Goal: Task Accomplishment & Management: Complete application form

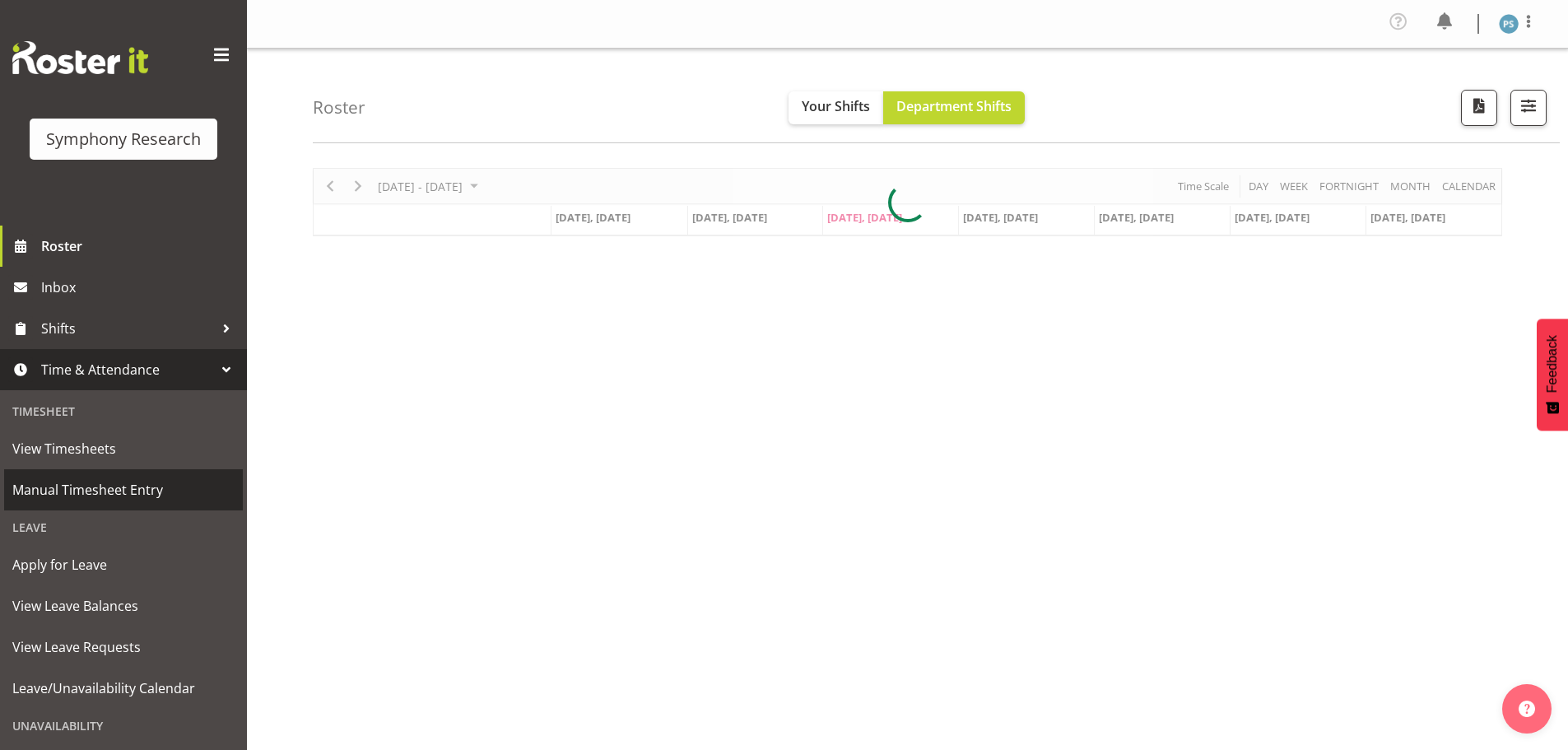
click at [163, 493] on span "Manual Timesheet Entry" at bounding box center [123, 490] width 222 height 25
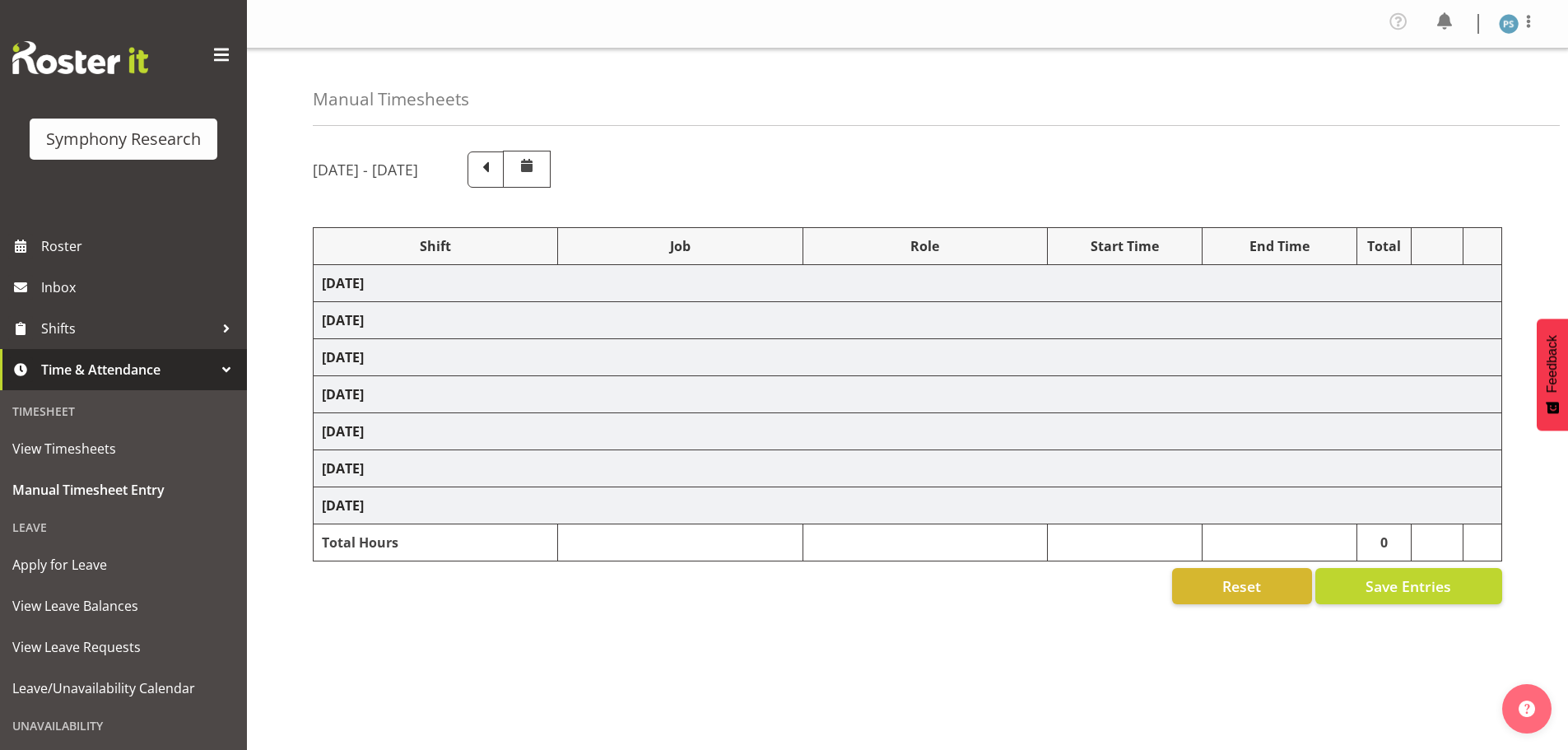
select select "4583"
select select "10527"
select select "4583"
select select "10499"
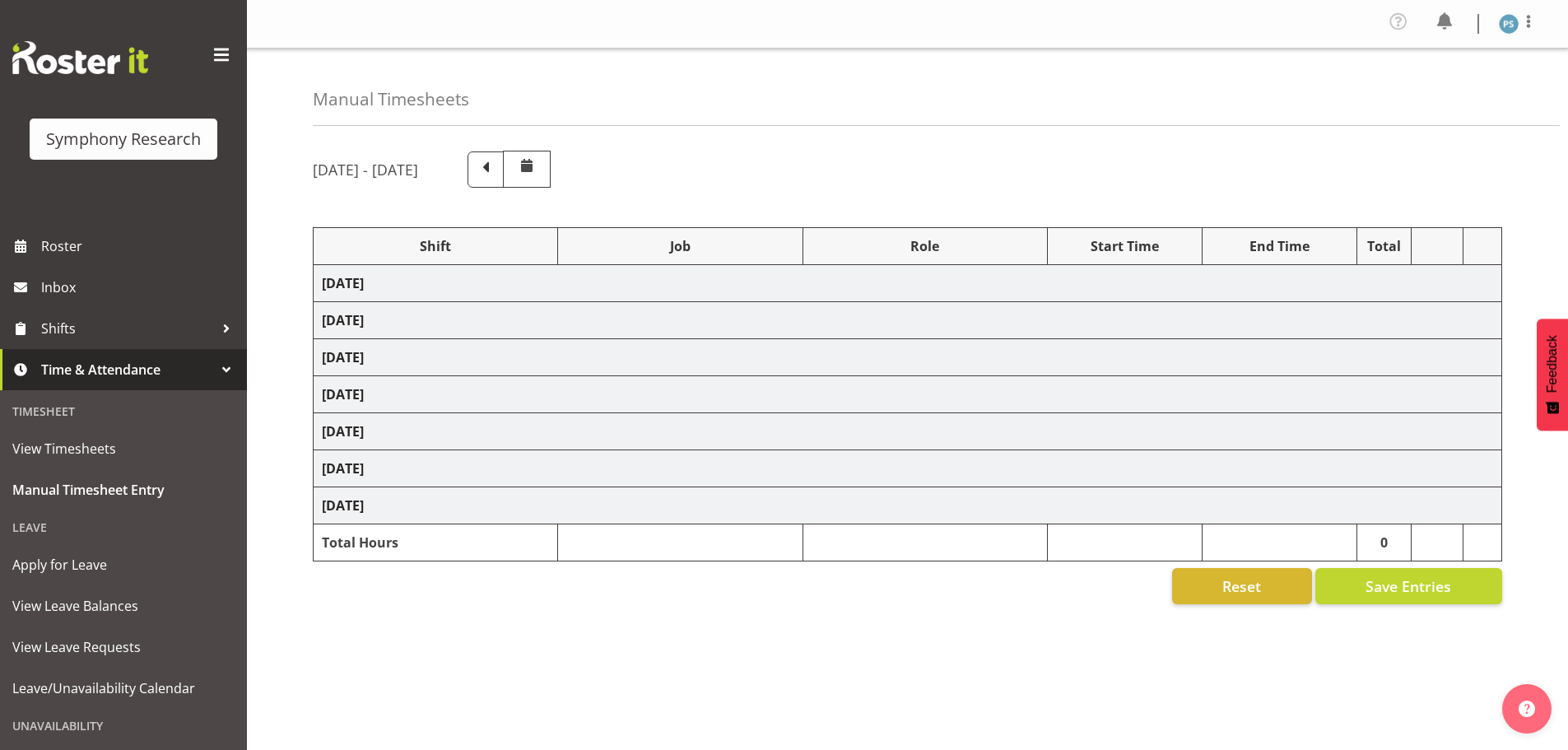
select select "4583"
select select "10527"
select select "4583"
select select "10499"
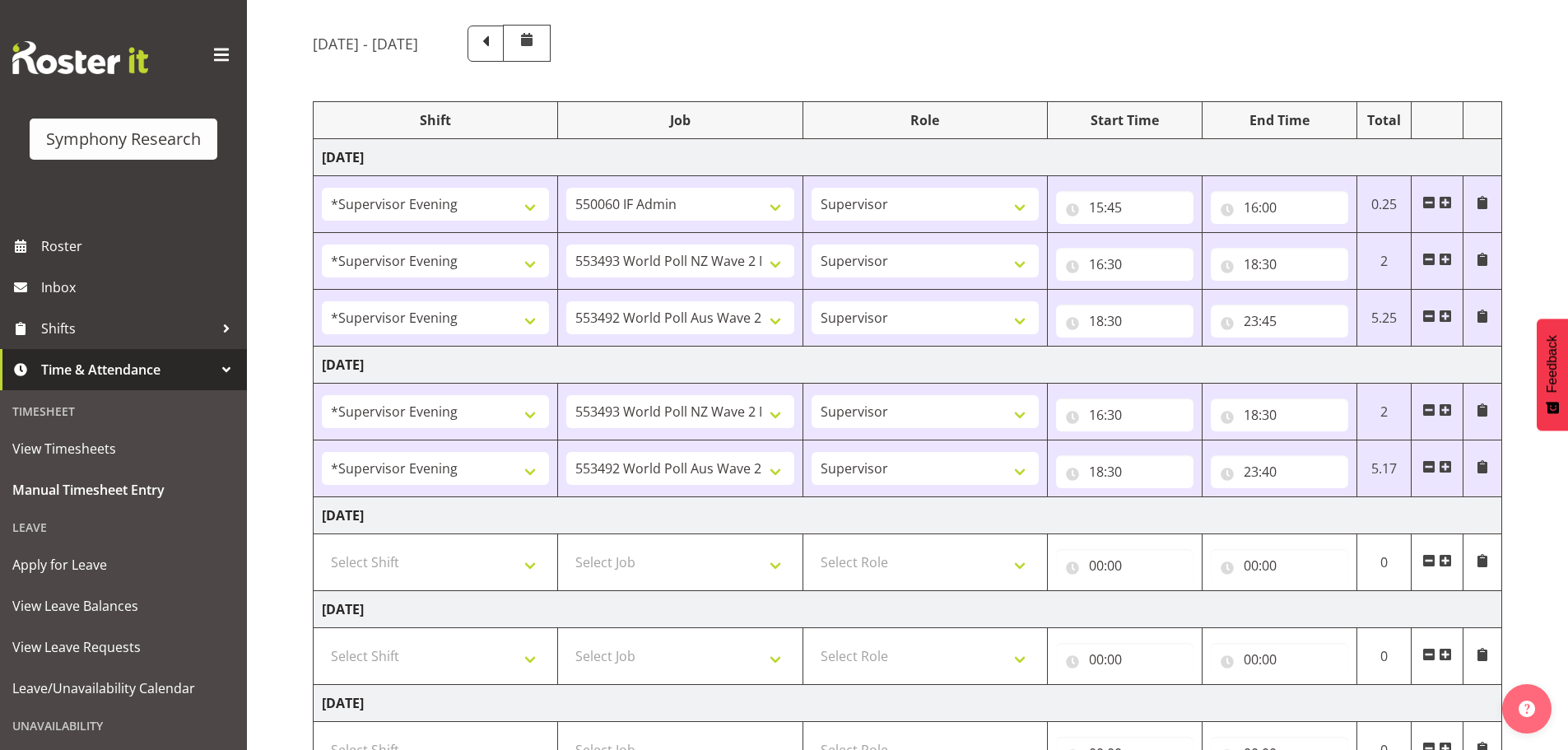
scroll to position [412, 0]
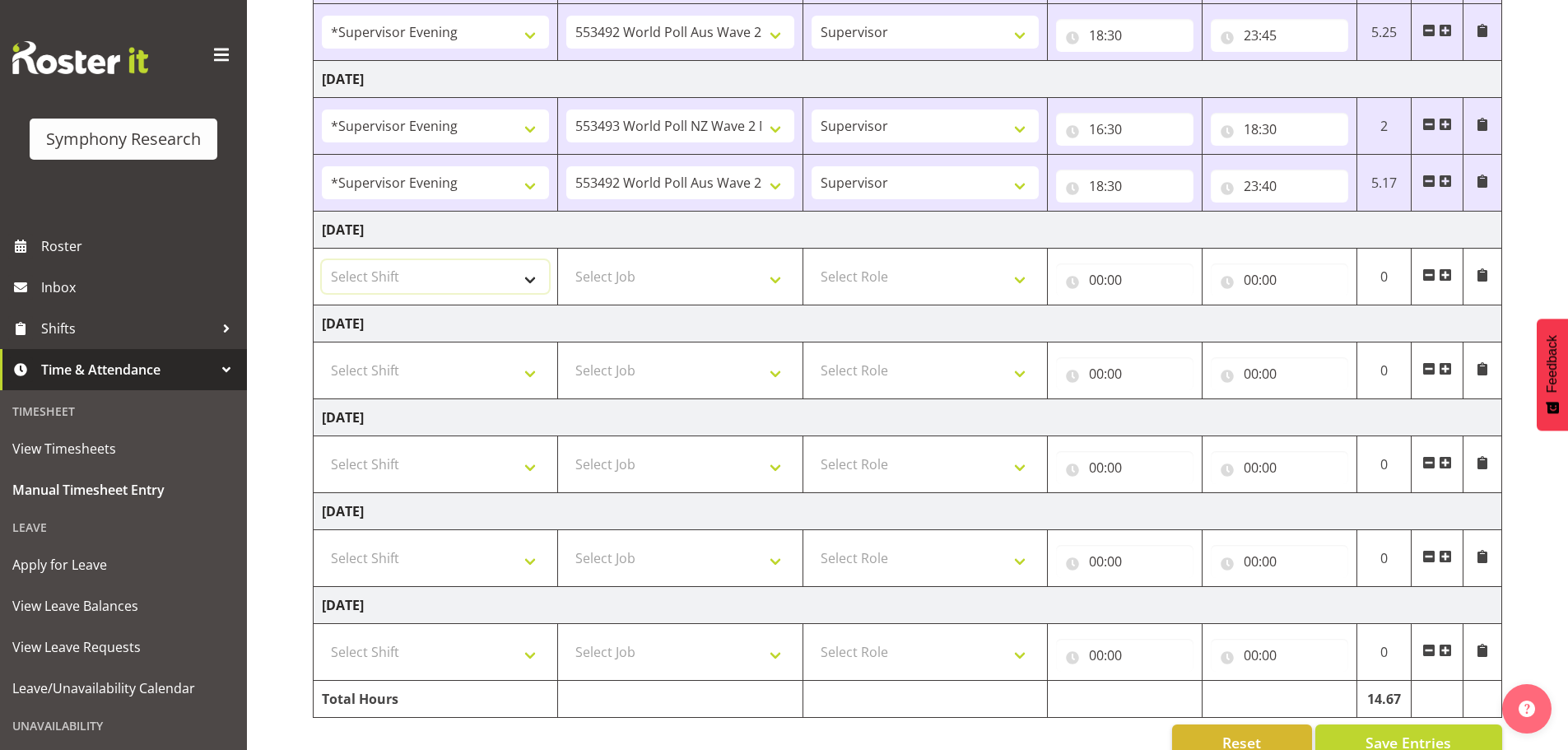
click at [533, 286] on select "Select Shift !!Weekend Residential (Roster IT Shift Label) *Business 9/10am ~ 4…" at bounding box center [435, 276] width 227 height 33
select select "4583"
click at [322, 260] on select "Select Shift !!Weekend Residential (Roster IT Shift Label) *Business 9/10am ~ 4…" at bounding box center [435, 276] width 227 height 33
click at [773, 282] on select "Select Job 550060 IF Admin 553492 World Poll Aus Wave 2 Main 2025 553493 World …" at bounding box center [680, 276] width 227 height 33
select select "10527"
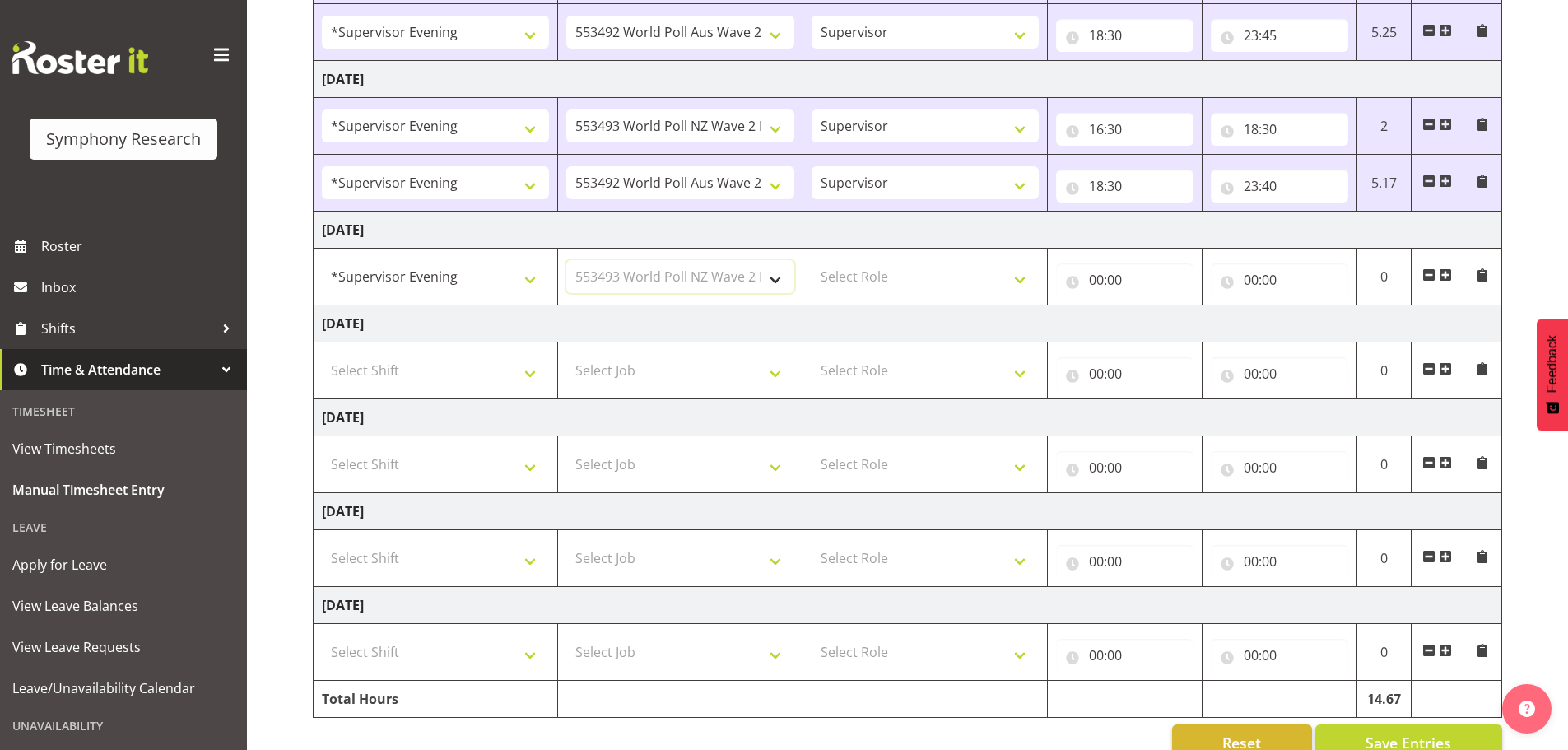
click at [566, 260] on select "Select Job 550060 IF Admin 553492 World Poll Aus Wave 2 Main 2025 553493 World …" at bounding box center [680, 276] width 227 height 33
click at [1014, 282] on select "Select Role Supervisor Briefing Interviewing" at bounding box center [925, 276] width 227 height 33
select select "45"
click at [811, 260] on select "Select Role Supervisor Briefing Interviewing" at bounding box center [925, 276] width 227 height 33
click at [1092, 281] on input "00:00" at bounding box center [1125, 279] width 137 height 33
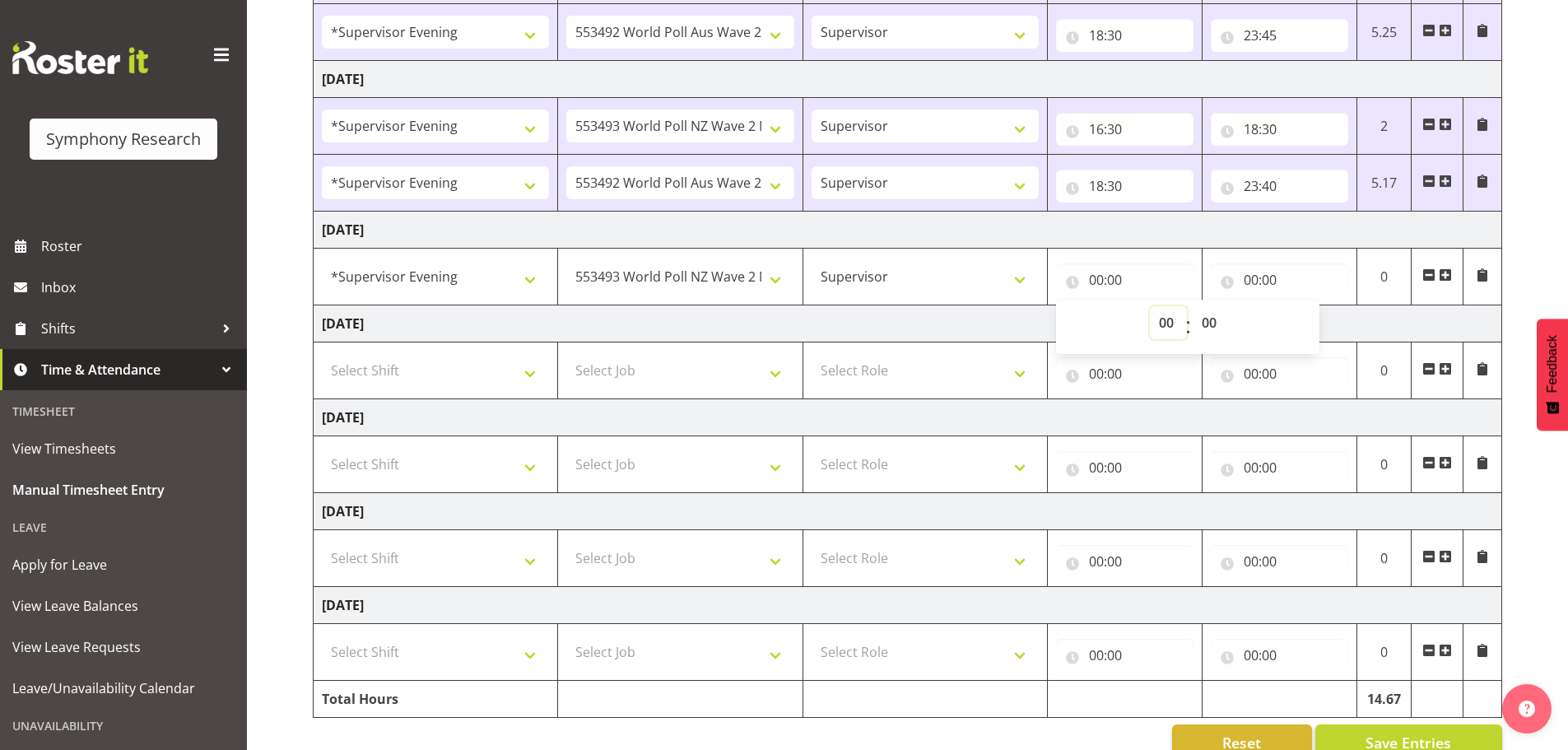
click at [1169, 323] on select "00 01 02 03 04 05 06 07 08 09 10 11 12 13 14 15 16 17 18 19 20 21 22 23" at bounding box center [1168, 323] width 37 height 33
select select "16"
click at [1150, 307] on select "00 01 02 03 04 05 06 07 08 09 10 11 12 13 14 15 16 17 18 19 20 21 22 23" at bounding box center [1168, 323] width 37 height 33
type input "16:00"
click at [1202, 323] on select "00 01 02 03 04 05 06 07 08 09 10 11 12 13 14 15 16 17 18 19 20 21 22 23 24 25 2…" at bounding box center [1211, 323] width 37 height 33
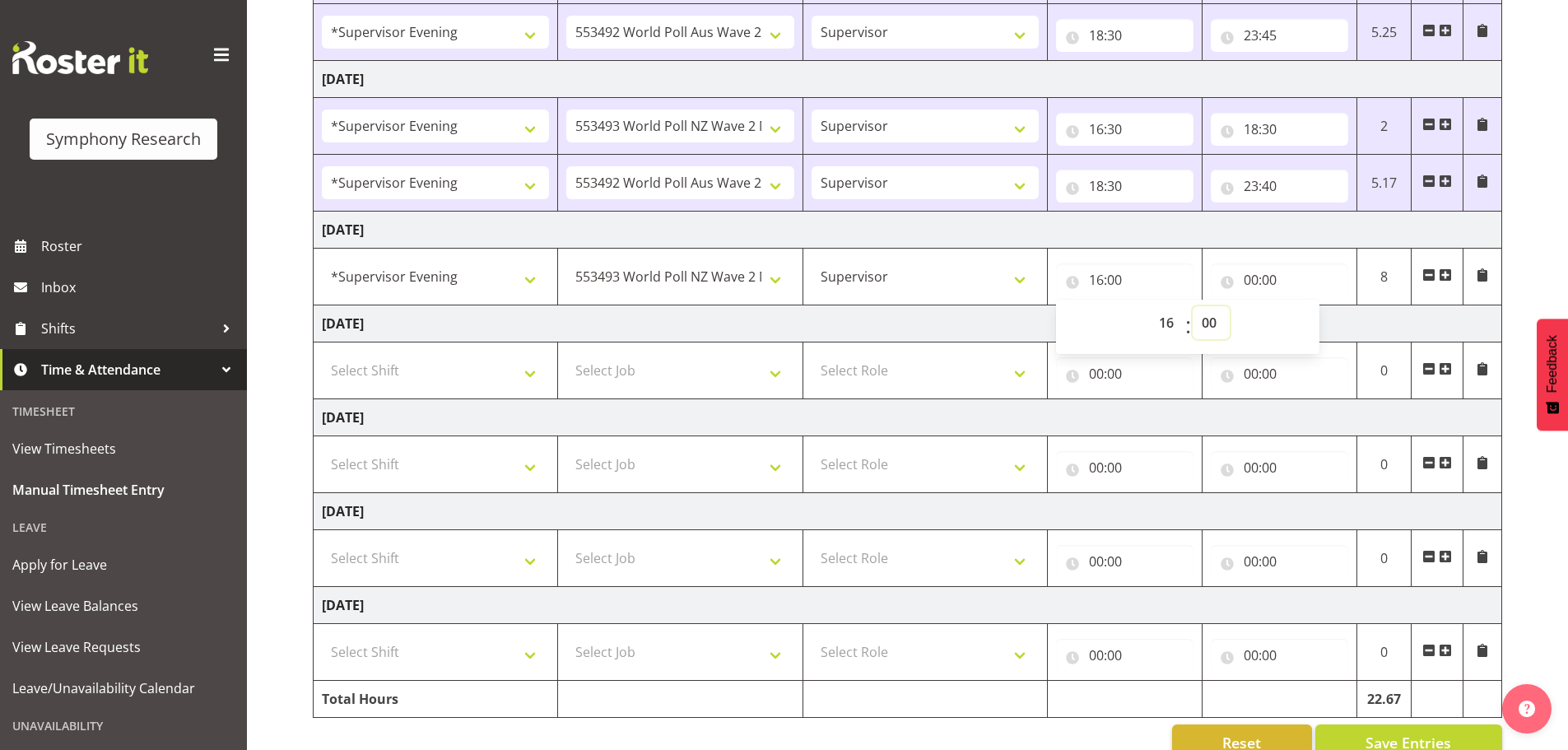
select select "30"
click at [1193, 307] on select "00 01 02 03 04 05 06 07 08 09 10 11 12 13 14 15 16 17 18 19 20 21 22 23 24 25 2…" at bounding box center [1211, 323] width 37 height 33
type input "16:30"
click at [1255, 280] on input "00:00" at bounding box center [1279, 279] width 137 height 33
click at [1328, 319] on select "00 01 02 03 04 05 06 07 08 09 10 11 12 13 14 15 16 17 18 19 20 21 22 23" at bounding box center [1323, 323] width 37 height 33
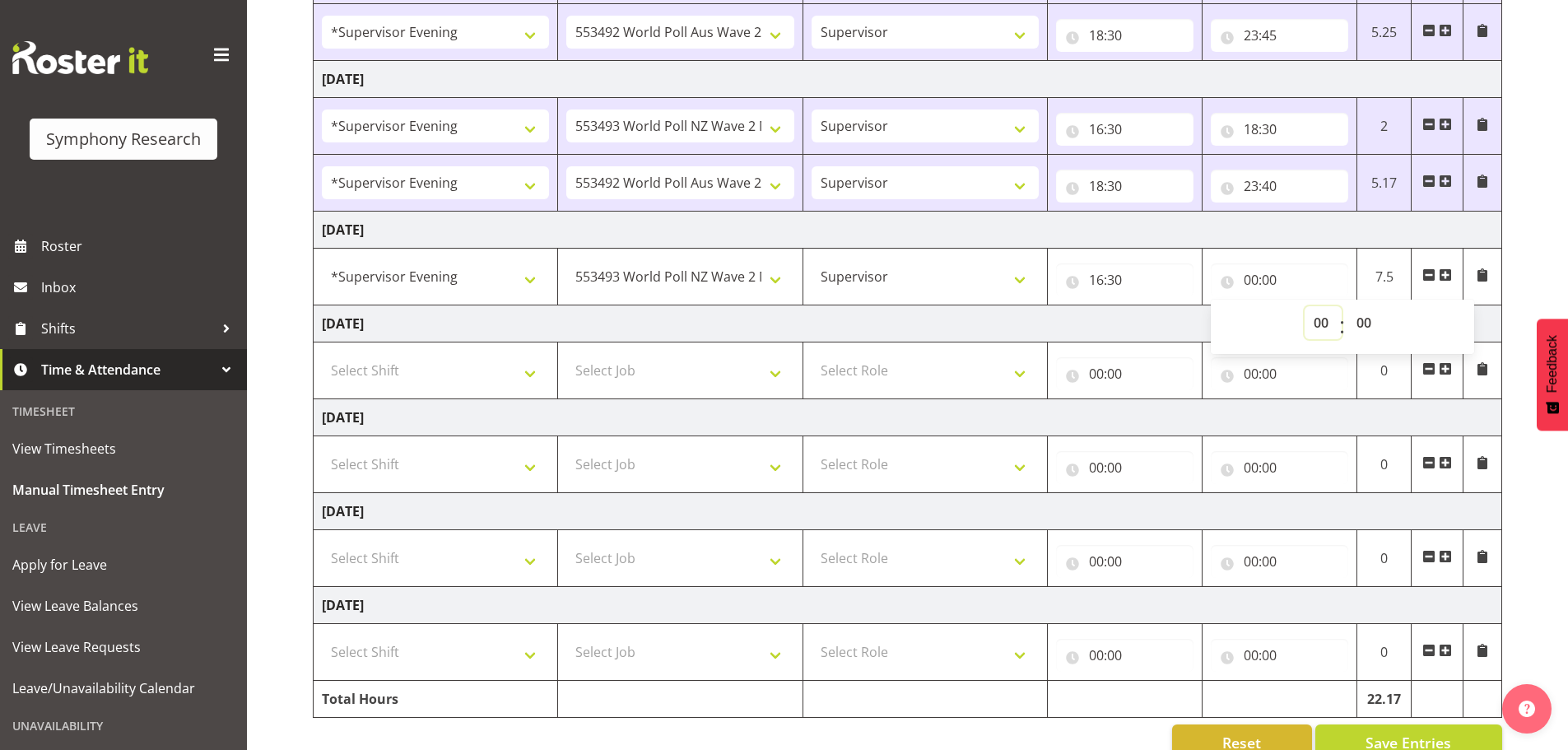
select select "18"
click at [1305, 307] on select "00 01 02 03 04 05 06 07 08 09 10 11 12 13 14 15 16 17 18 19 20 21 22 23" at bounding box center [1323, 323] width 37 height 33
type input "18:00"
click at [1368, 321] on select "00 01 02 03 04 05 06 07 08 09 10 11 12 13 14 15 16 17 18 19 20 21 22 23 24 25 2…" at bounding box center [1365, 323] width 37 height 33
select select "30"
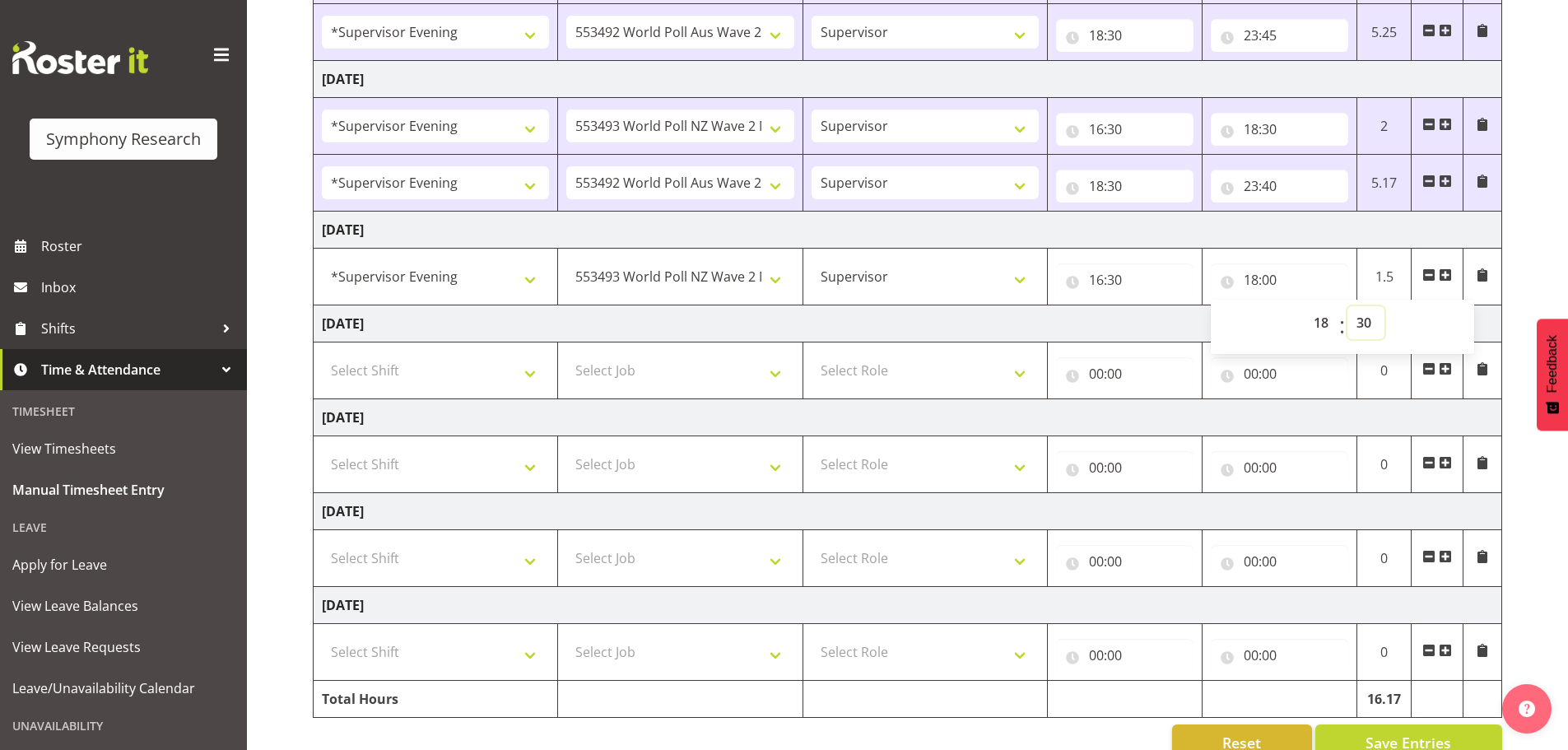
click at [1347, 307] on select "00 01 02 03 04 05 06 07 08 09 10 11 12 13 14 15 16 17 18 19 20 21 22 23 24 25 2…" at bounding box center [1365, 323] width 37 height 33
type input "18:30"
click at [1446, 275] on span at bounding box center [1445, 275] width 13 height 13
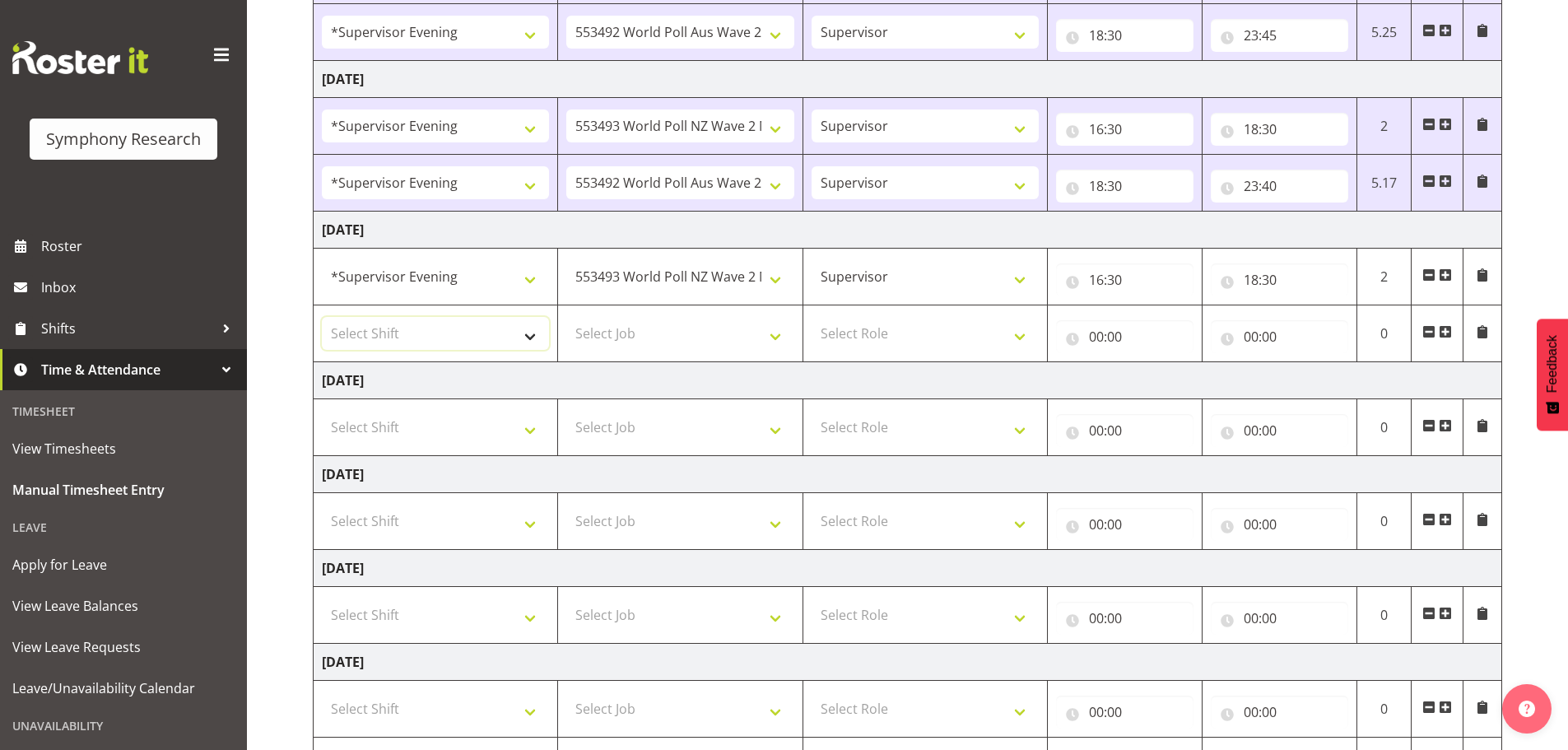
click at [536, 330] on select "Select Shift !!Weekend Residential (Roster IT Shift Label) *Business 9/10am ~ 4…" at bounding box center [435, 333] width 227 height 33
select select "4583"
click at [322, 317] on select "Select Shift !!Weekend Residential (Roster IT Shift Label) *Business 9/10am ~ 4…" at bounding box center [435, 333] width 227 height 33
click at [774, 336] on select "Select Job 550060 IF Admin 553492 World Poll Aus Wave 2 Main 2025 553493 World …" at bounding box center [680, 333] width 227 height 33
select select "10499"
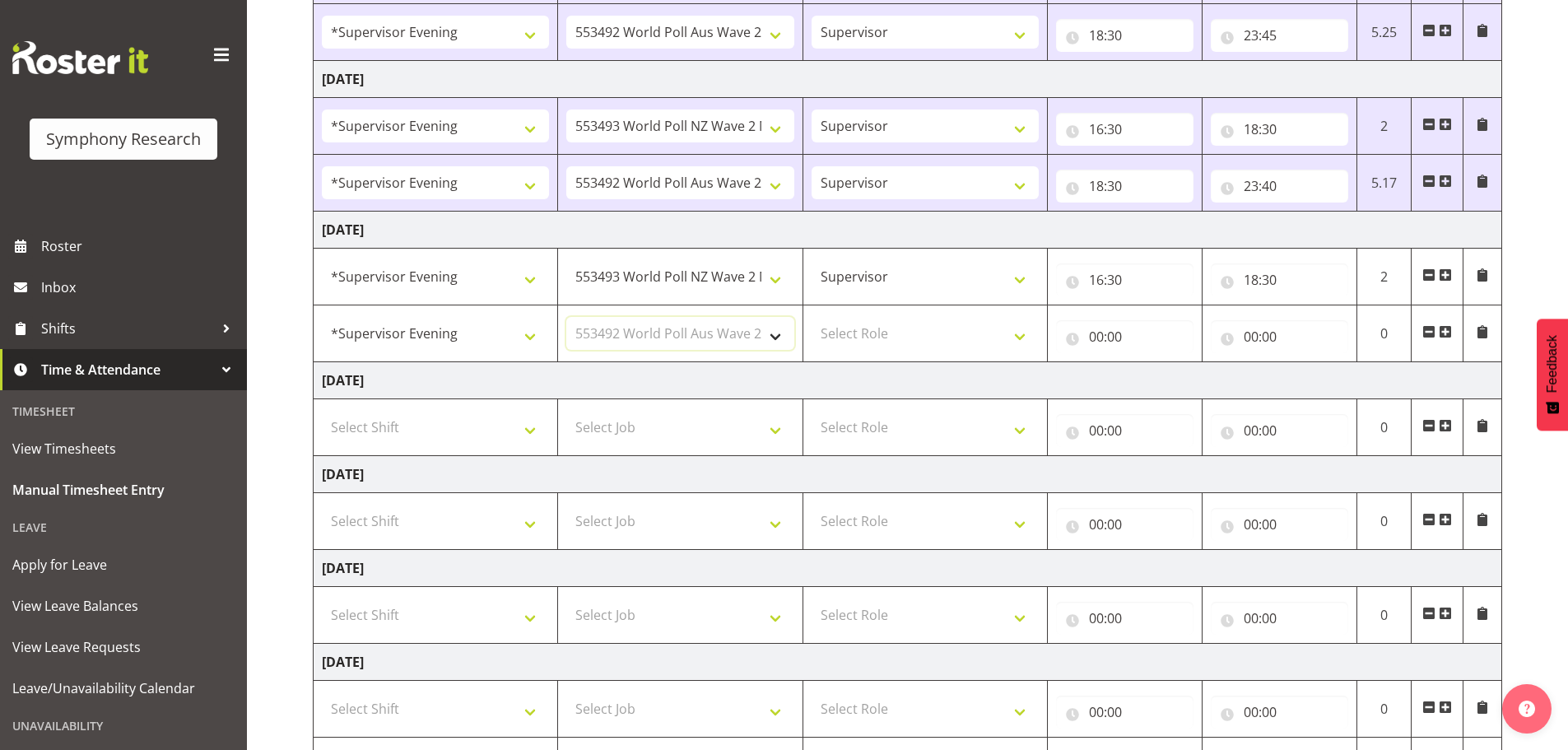
click at [566, 317] on select "Select Job 550060 IF Admin 553492 World Poll Aus Wave 2 Main 2025 553493 World …" at bounding box center [680, 333] width 227 height 33
click at [1020, 336] on select "Select Role Supervisor Briefing Interviewing" at bounding box center [925, 333] width 227 height 33
select select "45"
click at [811, 317] on select "Select Role Supervisor Briefing Interviewing" at bounding box center [925, 333] width 227 height 33
click at [1098, 337] on input "00:00" at bounding box center [1125, 336] width 137 height 33
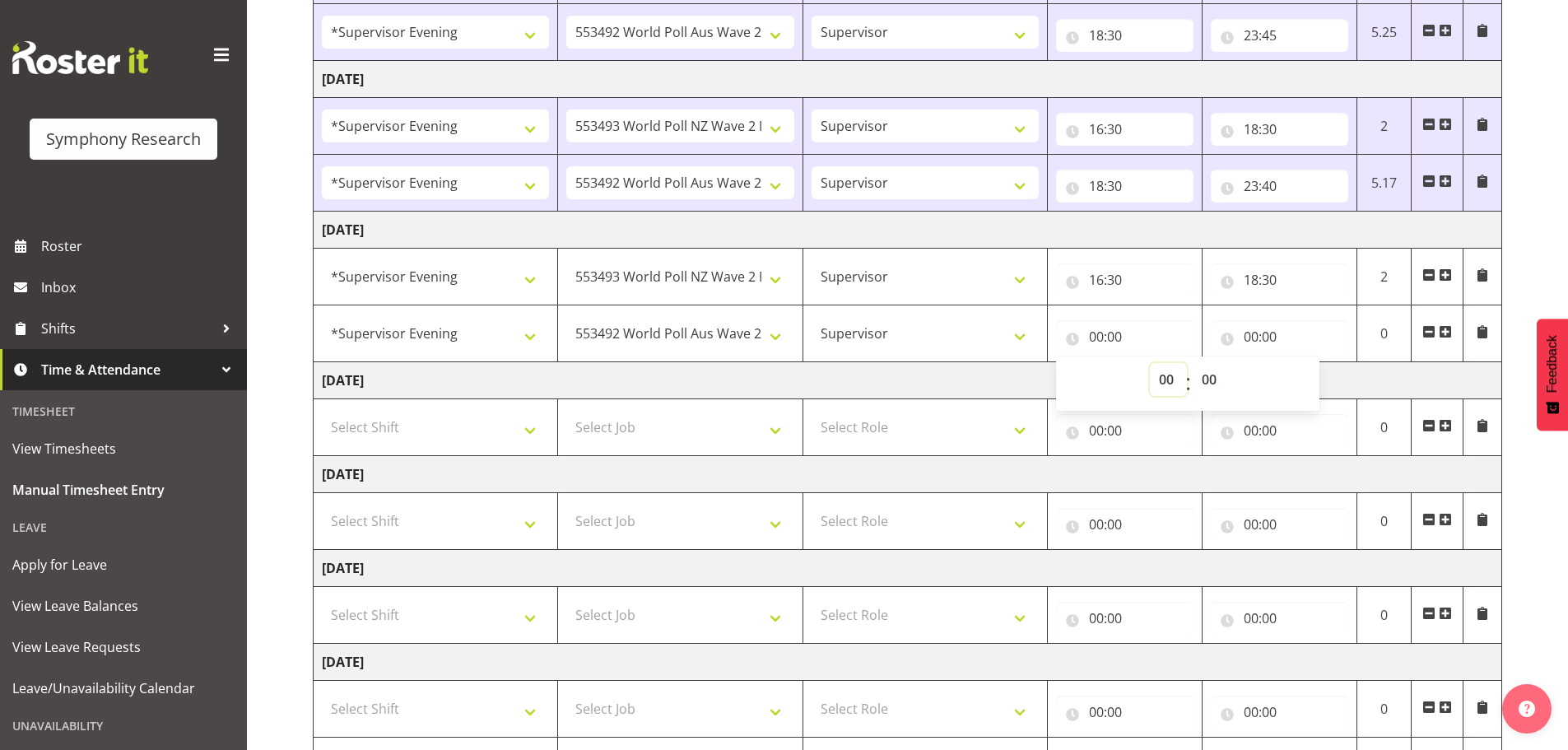
click at [1169, 378] on select "00 01 02 03 04 05 06 07 08 09 10 11 12 13 14 15 16 17 18 19 20 21 22 23" at bounding box center [1168, 379] width 37 height 33
select select "18"
click at [1150, 363] on select "00 01 02 03 04 05 06 07 08 09 10 11 12 13 14 15 16 17 18 19 20 21 22 23" at bounding box center [1168, 379] width 37 height 33
type input "18:00"
click at [1208, 369] on select "00 01 02 03 04 05 06 07 08 09 10 11 12 13 14 15 16 17 18 19 20 21 22 23 24 25 2…" at bounding box center [1211, 379] width 37 height 33
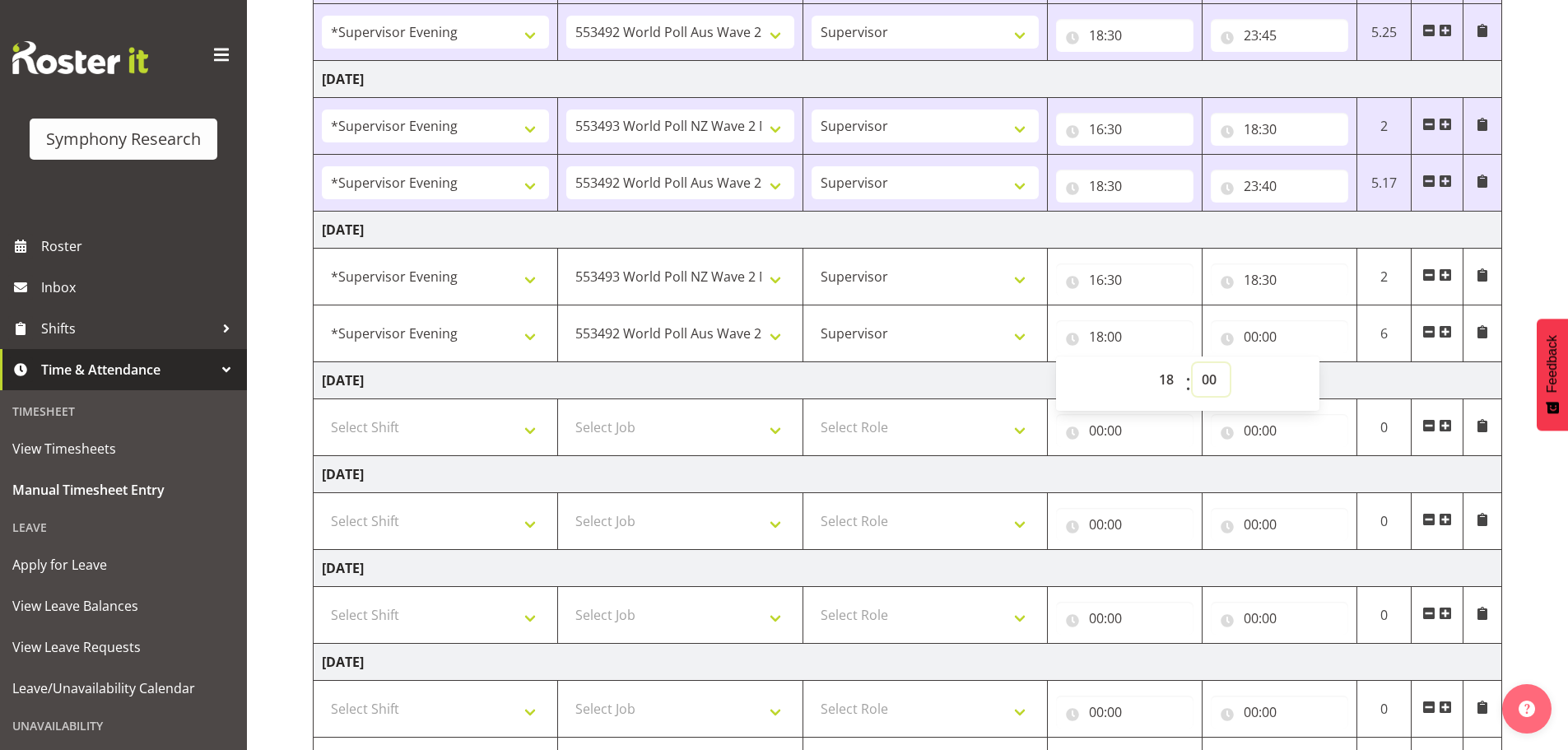
select select "30"
click at [1193, 363] on select "00 01 02 03 04 05 06 07 08 09 10 11 12 13 14 15 16 17 18 19 20 21 22 23 24 25 2…" at bounding box center [1211, 379] width 37 height 33
type input "18:30"
click at [1253, 336] on input "00:00" at bounding box center [1279, 336] width 137 height 33
click at [1314, 377] on select "00 01 02 03 04 05 06 07 08 09 10 11 12 13 14 15 16 17 18 19 20 21 22 23" at bounding box center [1323, 379] width 37 height 33
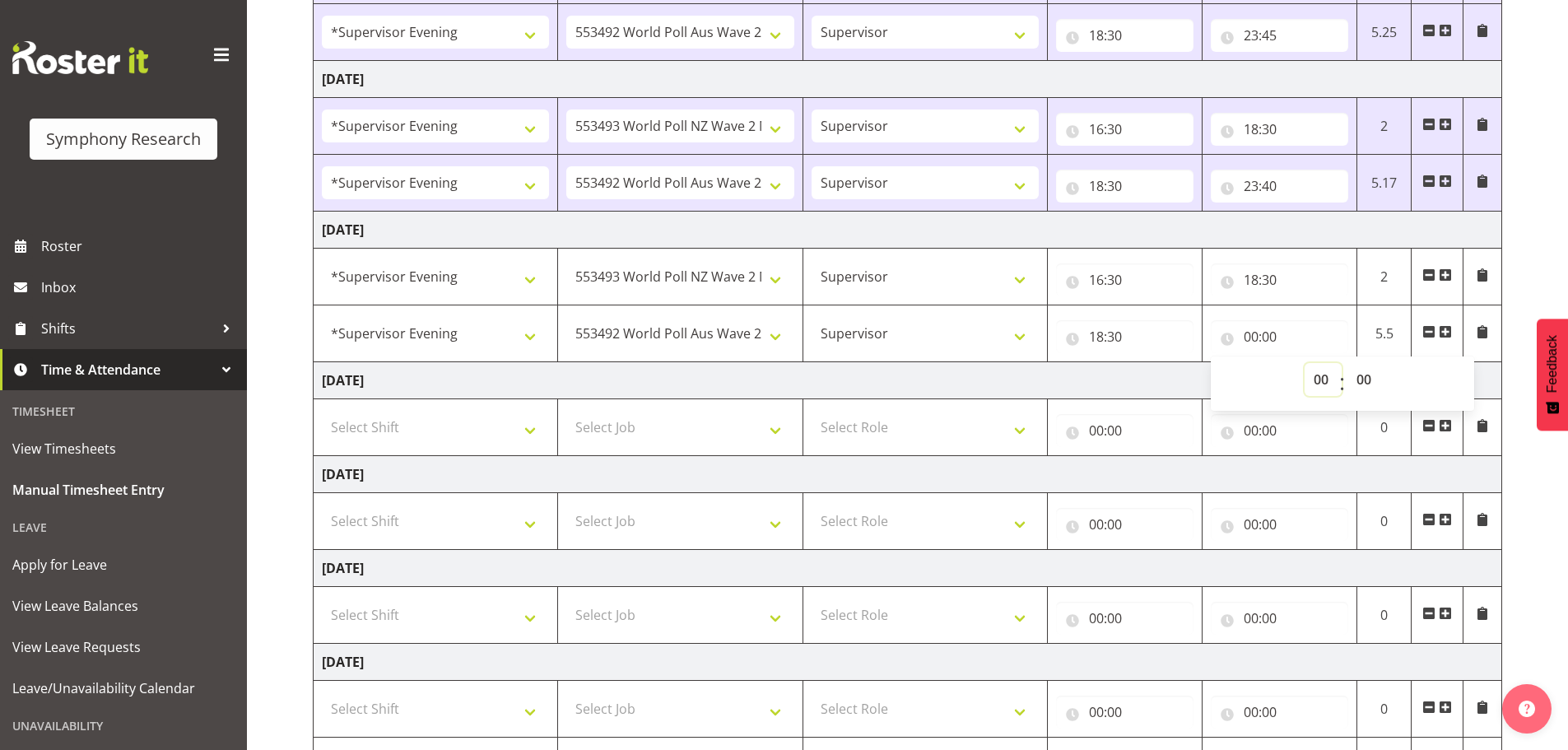
select select "23"
click at [1305, 363] on select "00 01 02 03 04 05 06 07 08 09 10 11 12 13 14 15 16 17 18 19 20 21 22 23" at bounding box center [1323, 379] width 37 height 33
type input "23:00"
click at [1362, 377] on select "00 01 02 03 04 05 06 07 08 09 10 11 12 13 14 15 16 17 18 19 20 21 22 23 24 25 2…" at bounding box center [1365, 379] width 37 height 33
select select "45"
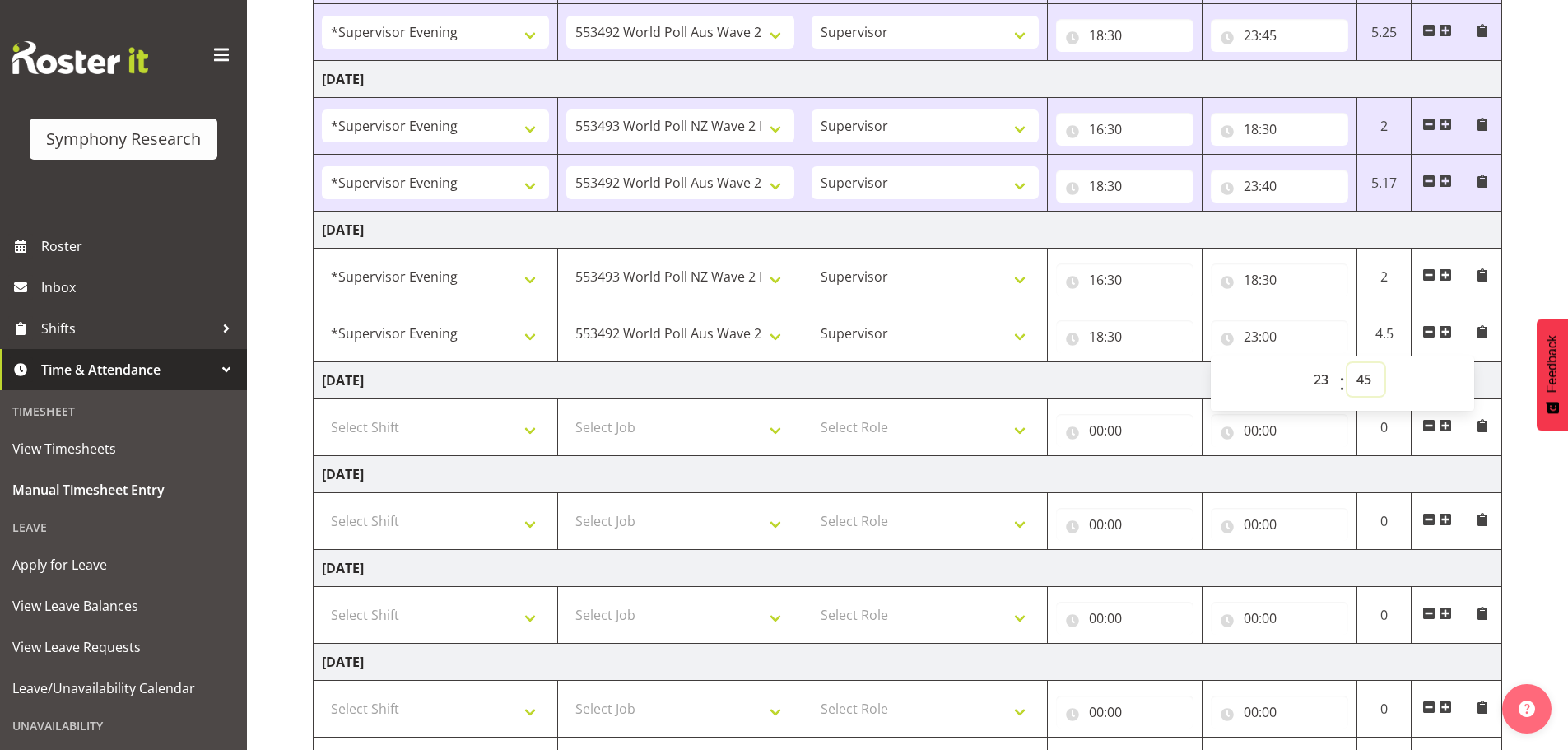
click at [1347, 363] on select "00 01 02 03 04 05 06 07 08 09 10 11 12 13 14 15 16 17 18 19 20 21 22 23 24 25 2…" at bounding box center [1365, 379] width 37 height 33
type input "23:45"
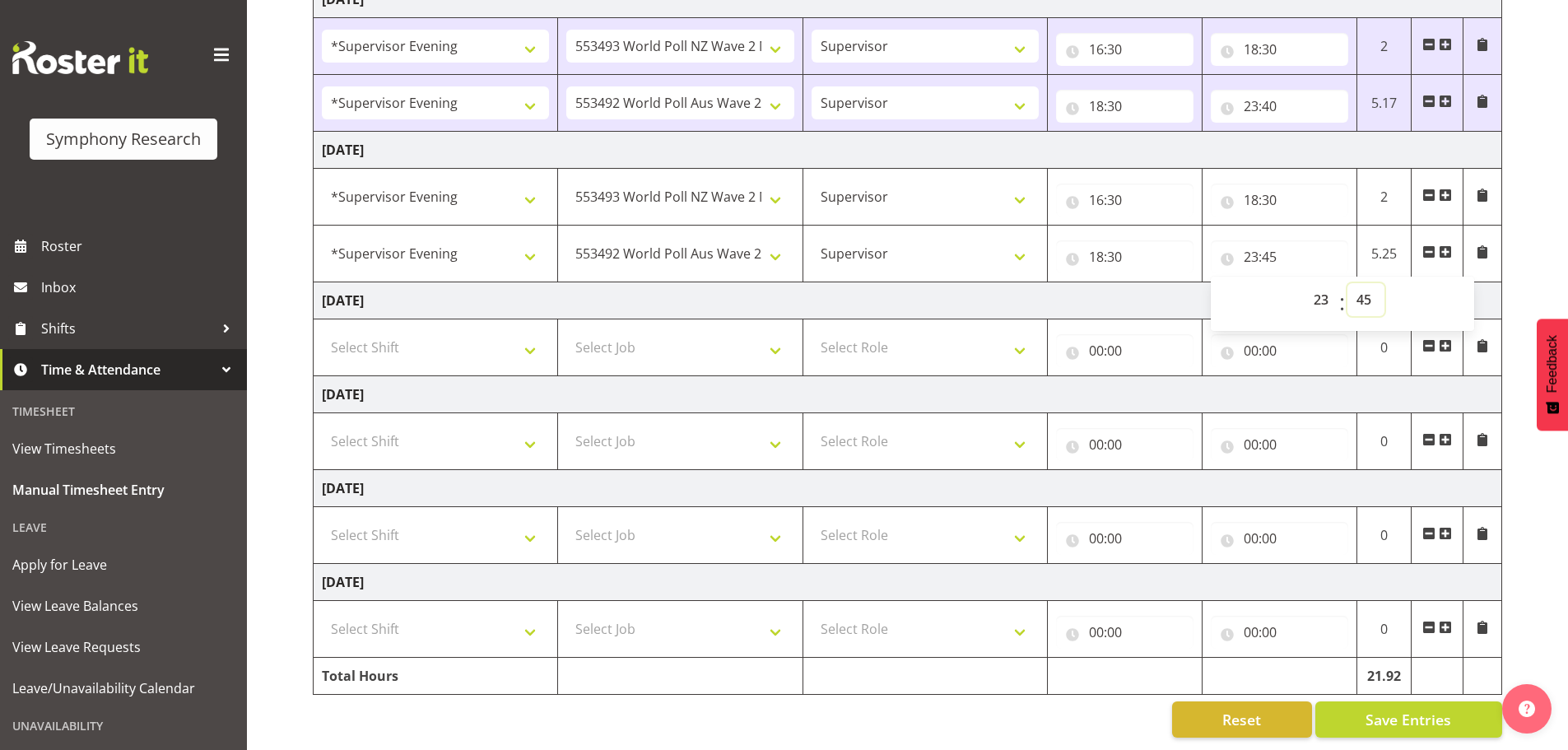
scroll to position [504, 0]
click at [1362, 702] on button "Save Entries" at bounding box center [1409, 719] width 187 height 36
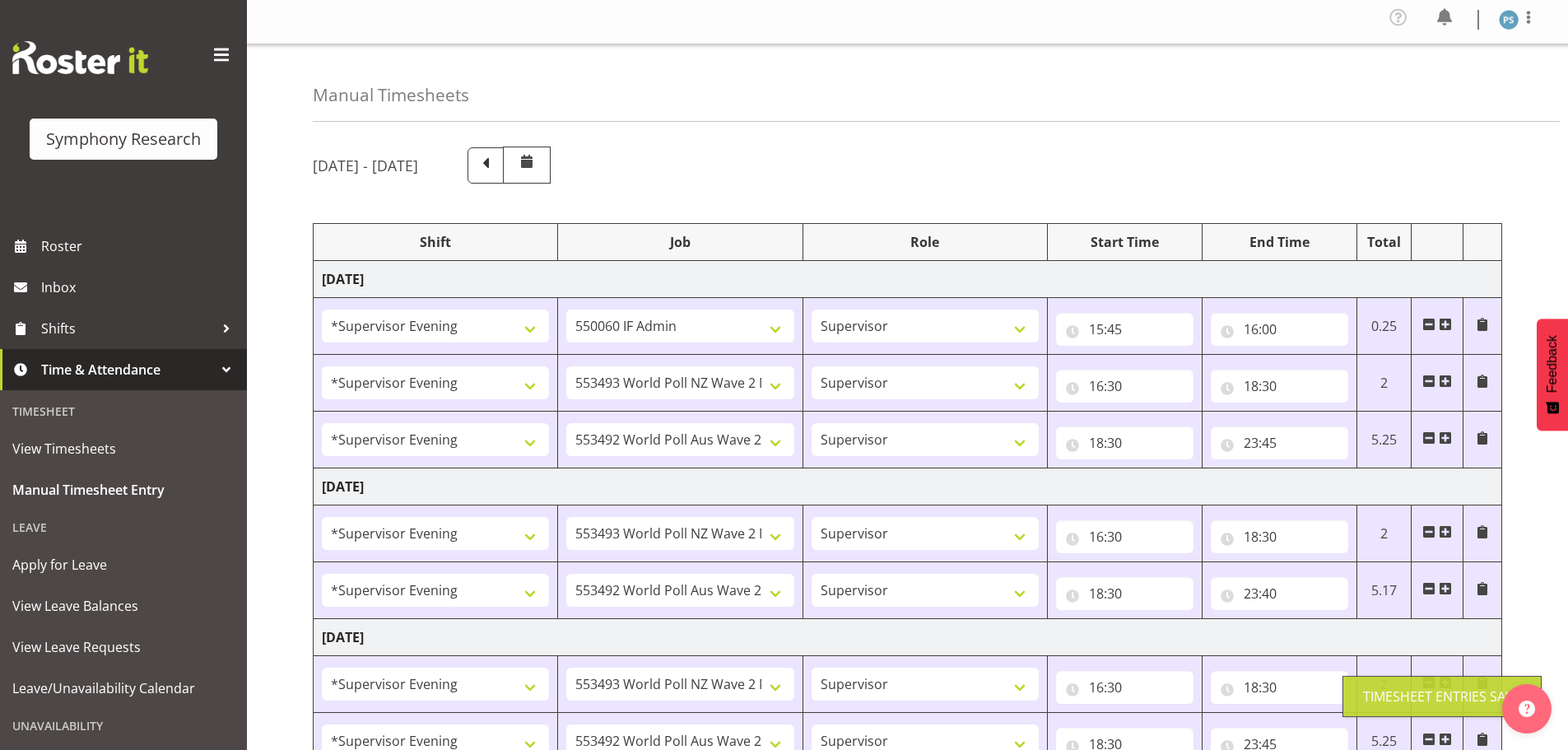
scroll to position [0, 0]
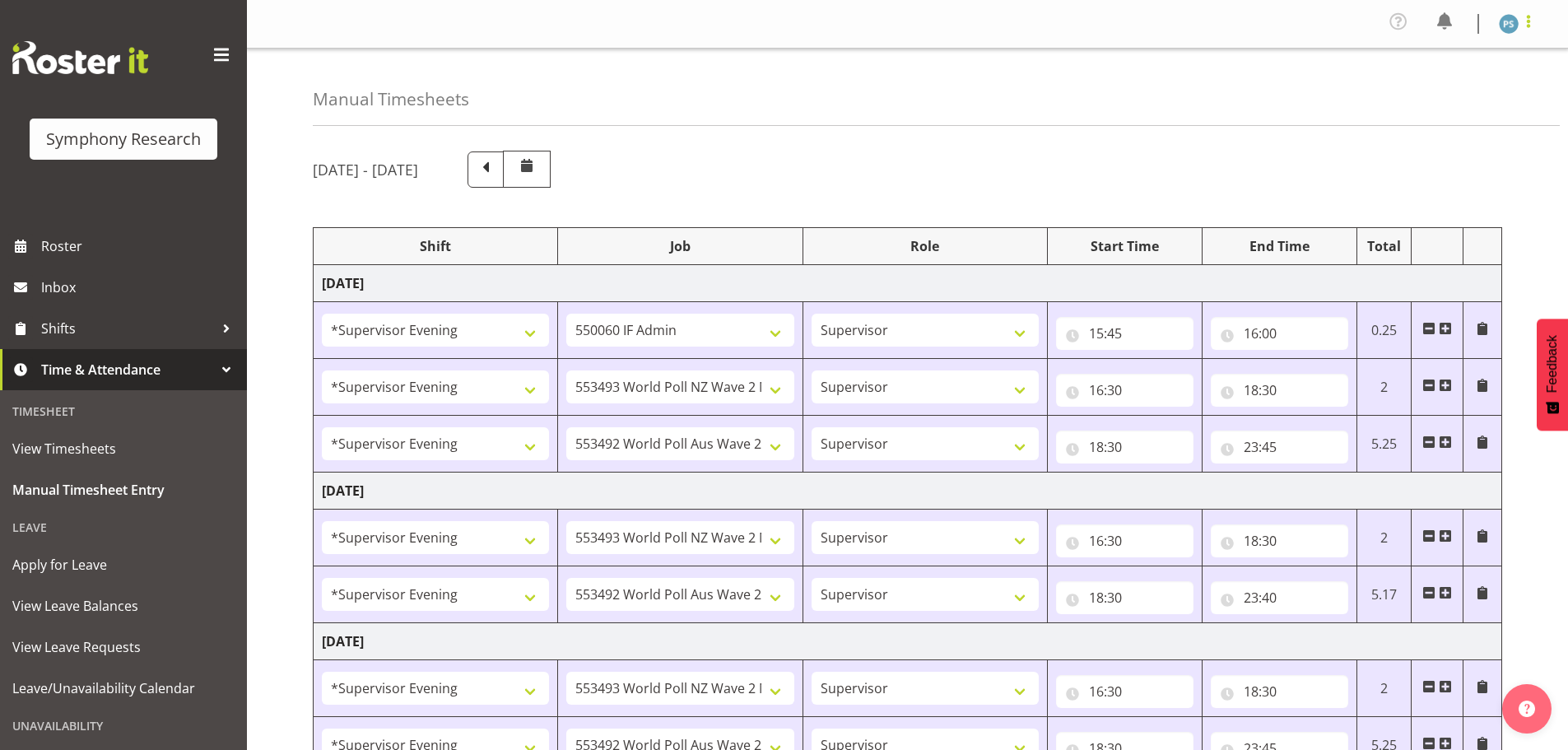
click at [1530, 19] on span at bounding box center [1528, 21] width 19 height 19
click at [1441, 96] on link "Log Out" at bounding box center [1459, 91] width 158 height 30
